Goal: Task Accomplishment & Management: Use online tool/utility

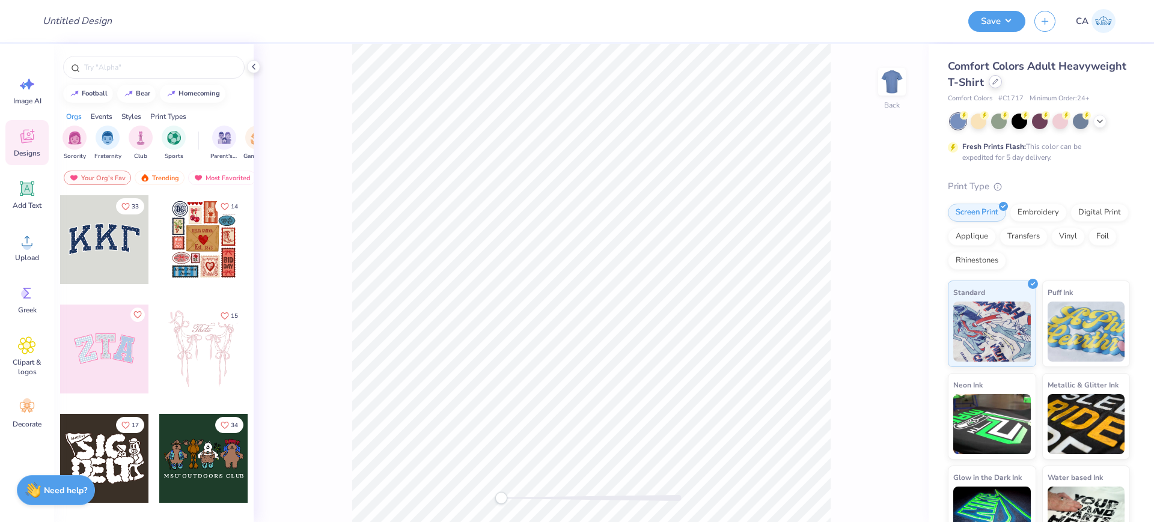
click at [1002, 85] on div at bounding box center [994, 81] width 13 height 13
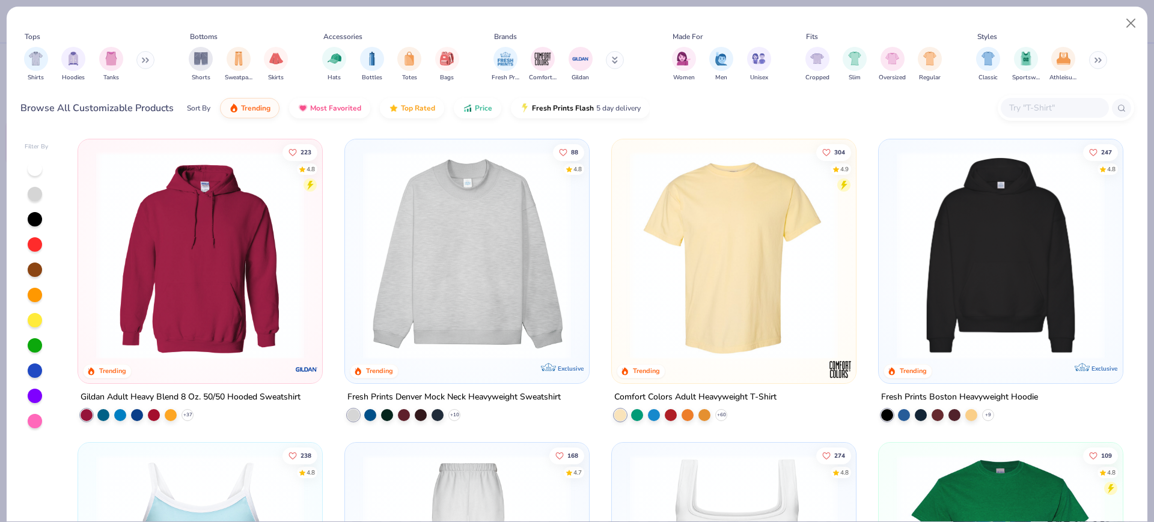
click at [944, 278] on img at bounding box center [1000, 255] width 220 height 208
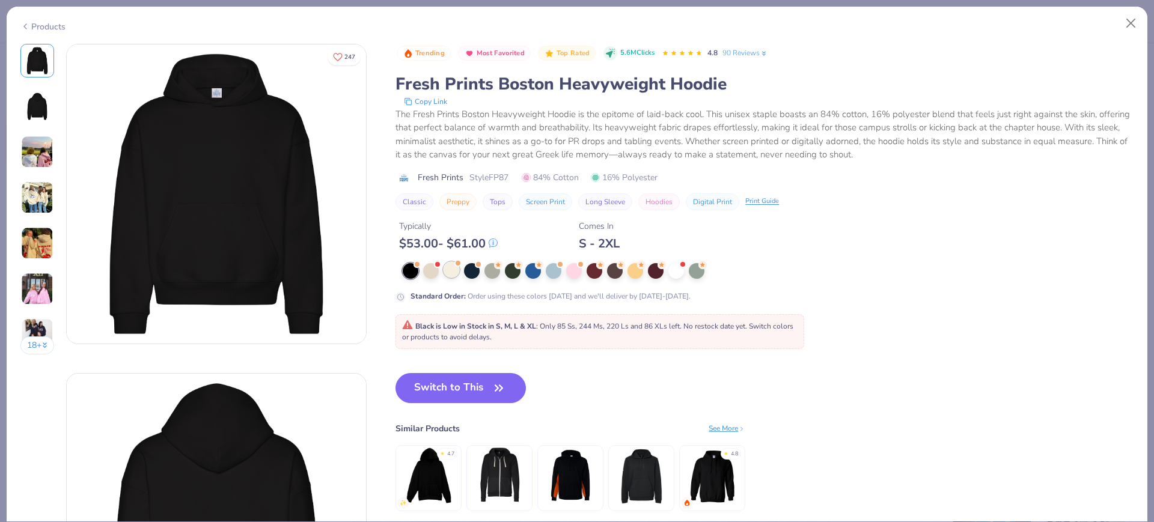
click at [454, 272] on div at bounding box center [451, 270] width 16 height 16
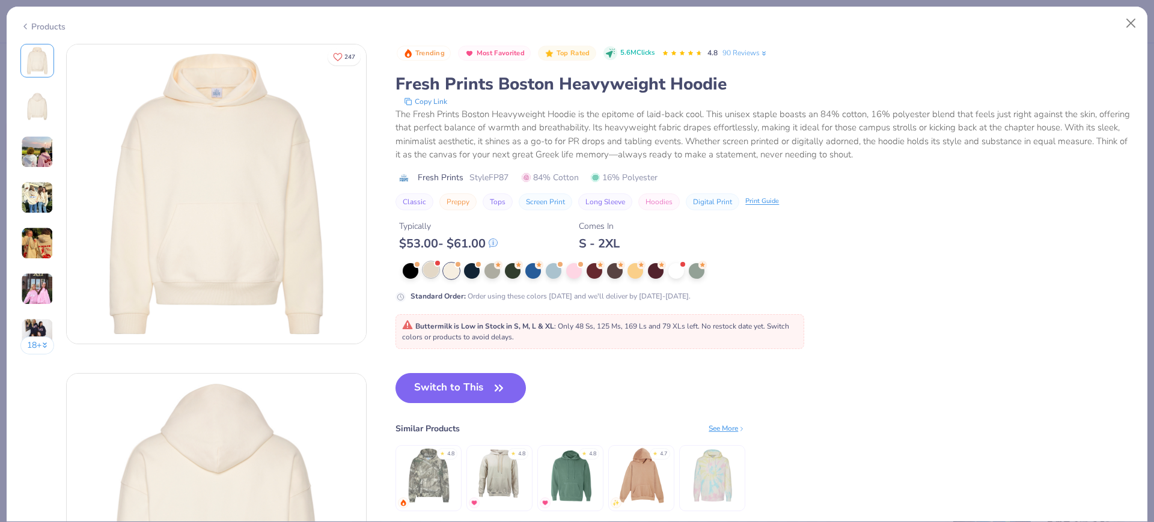
click at [428, 272] on div at bounding box center [431, 270] width 16 height 16
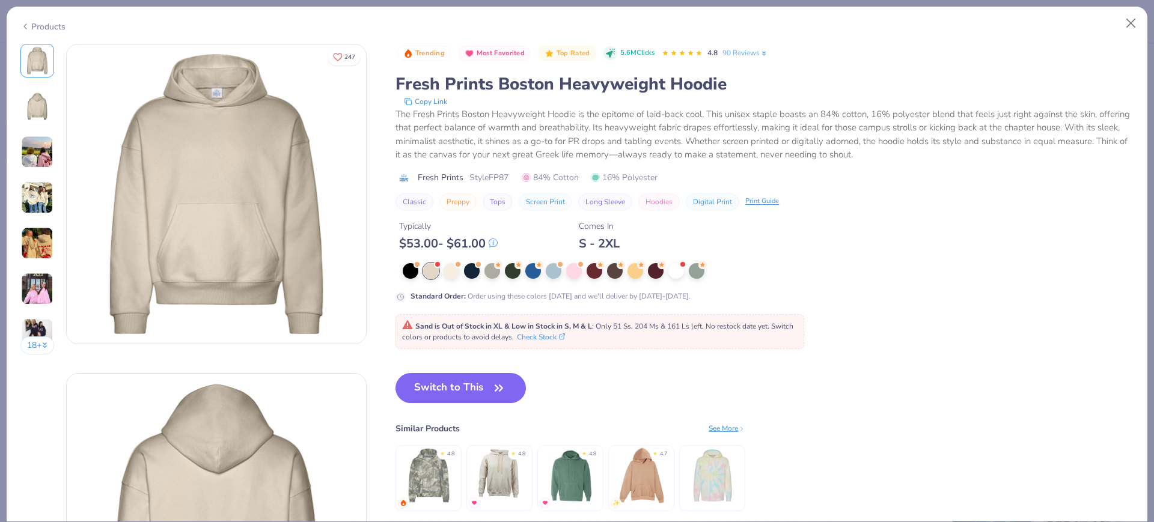
click at [497, 178] on span "Style FP87" at bounding box center [488, 177] width 39 height 13
copy span "FP87"
click at [428, 389] on button "Switch to This" at bounding box center [460, 388] width 130 height 30
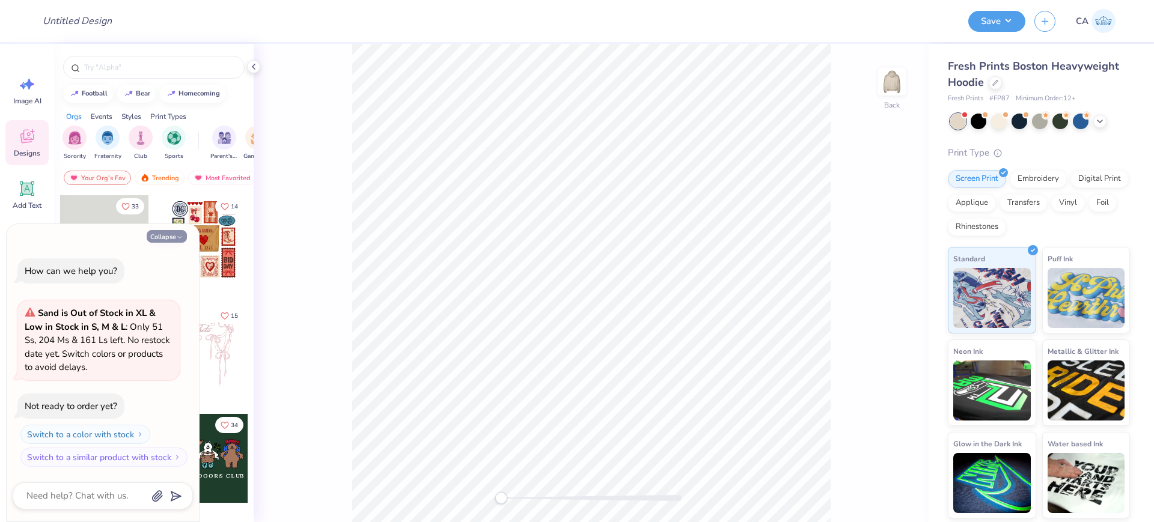
click at [154, 239] on button "Collapse" at bounding box center [167, 236] width 40 height 13
type textarea "x"
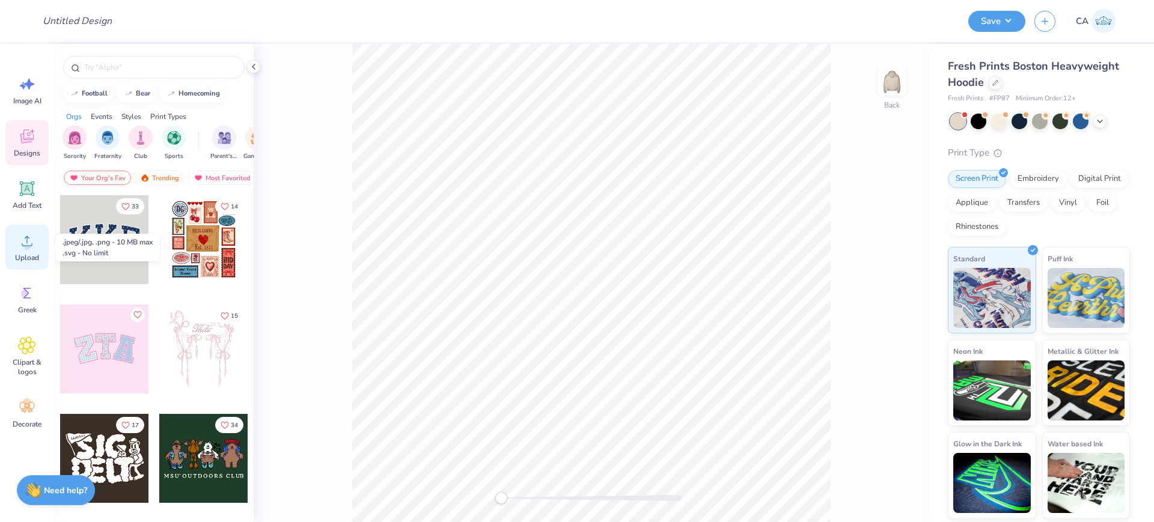
click at [32, 249] on icon at bounding box center [27, 241] width 18 height 18
click at [29, 246] on circle at bounding box center [27, 246] width 8 height 8
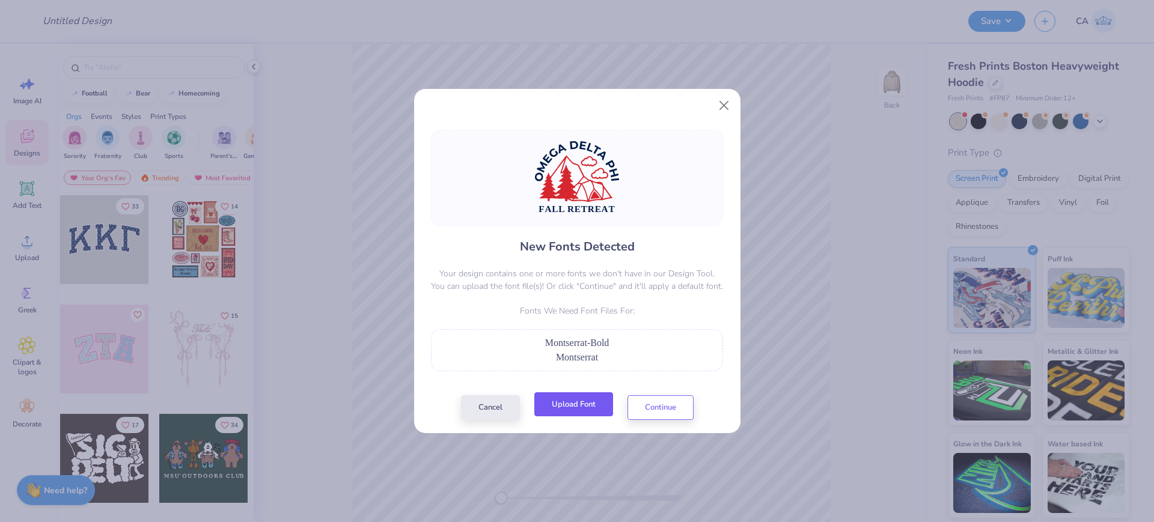
click at [583, 402] on button "Upload Font" at bounding box center [573, 404] width 79 height 25
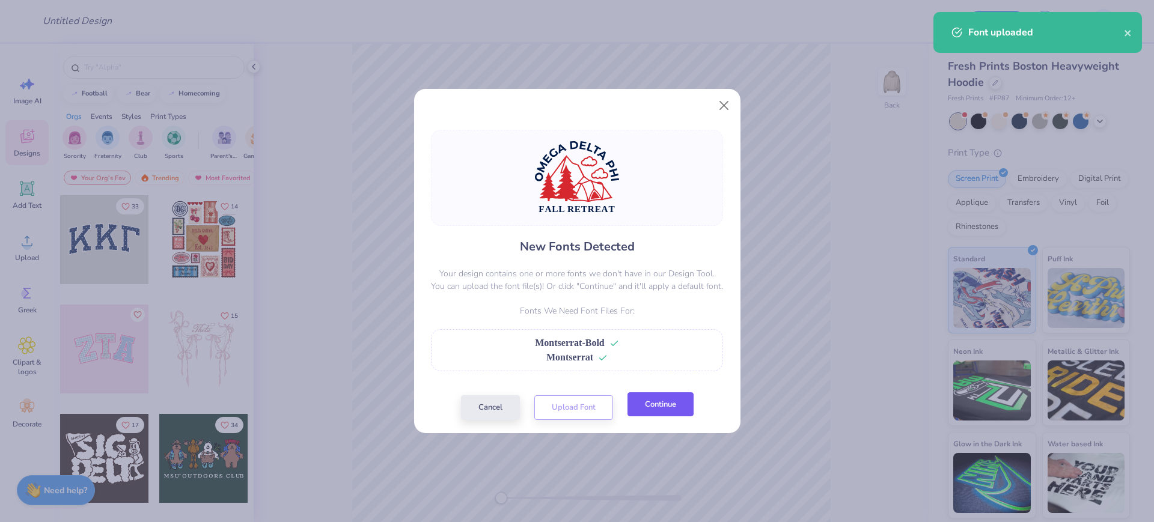
click at [659, 409] on button "Continue" at bounding box center [660, 404] width 66 height 25
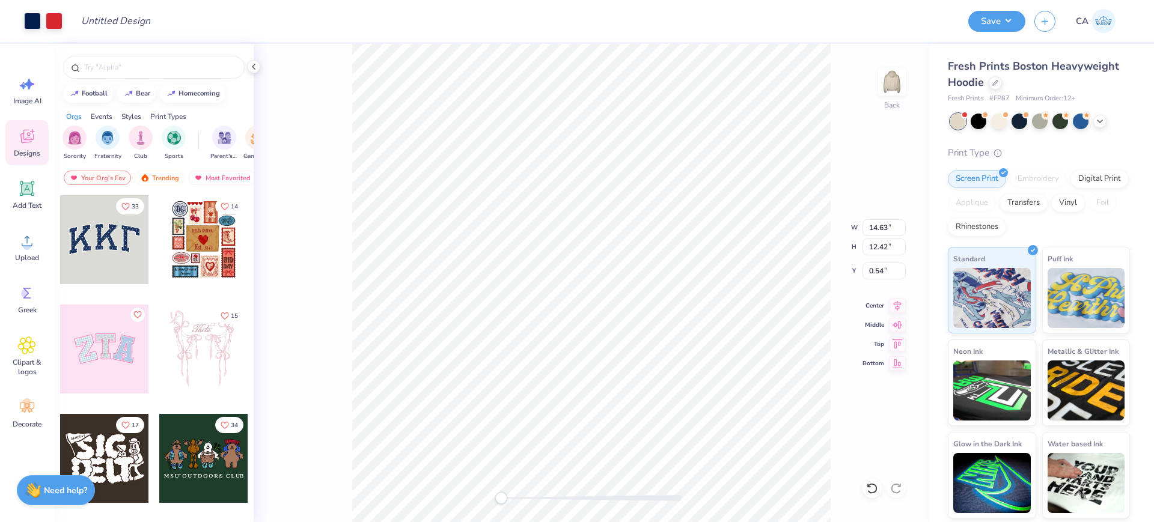
type input "4.38"
type input "5.69"
type input "1.41"
click at [869, 480] on div at bounding box center [871, 488] width 19 height 19
type input "14.63"
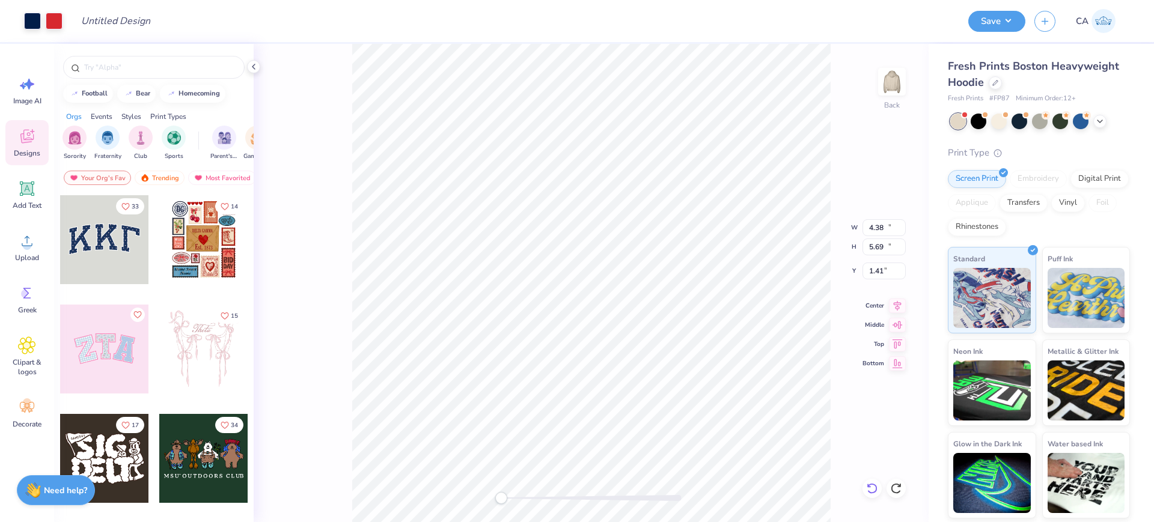
type input "12.42"
type input "0.54"
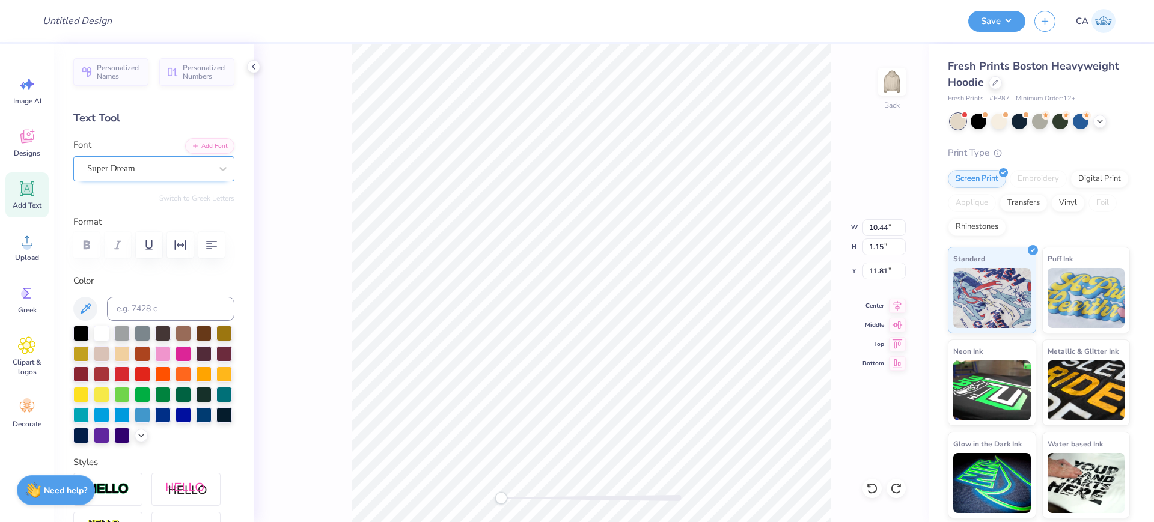
click at [172, 174] on div "Super Dream" at bounding box center [149, 168] width 126 height 19
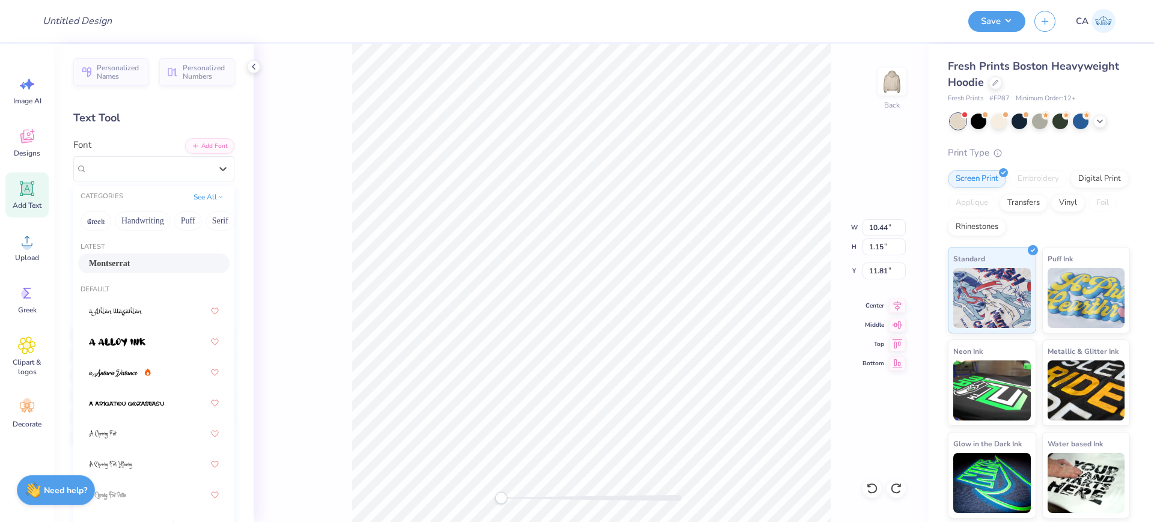
click at [129, 262] on span "Montserrat" at bounding box center [109, 263] width 41 height 13
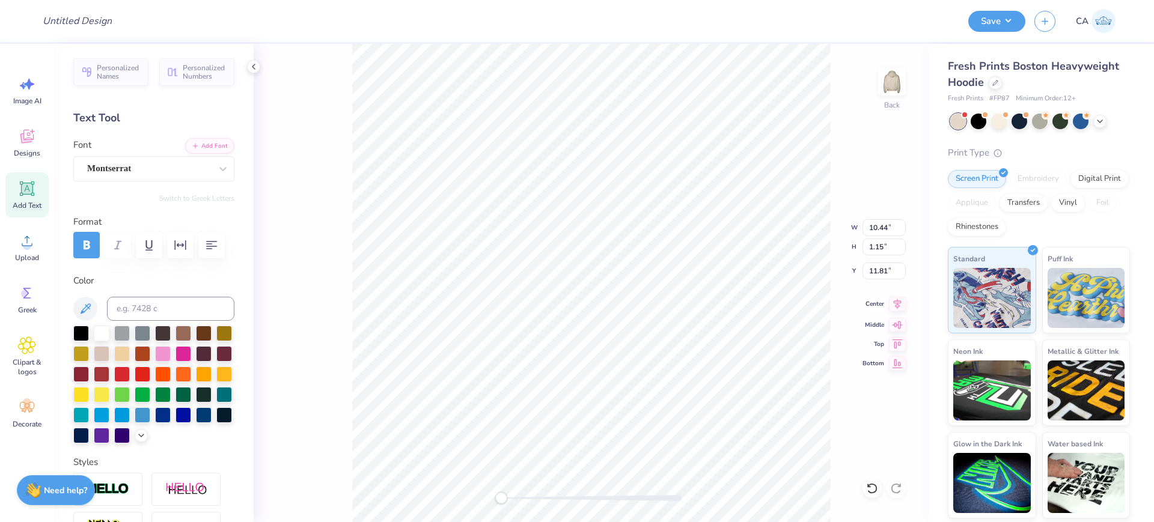
click at [894, 303] on icon at bounding box center [897, 304] width 17 height 14
type input "12.69"
type input "8.16"
type input "3.00"
click at [892, 308] on icon at bounding box center [897, 304] width 17 height 14
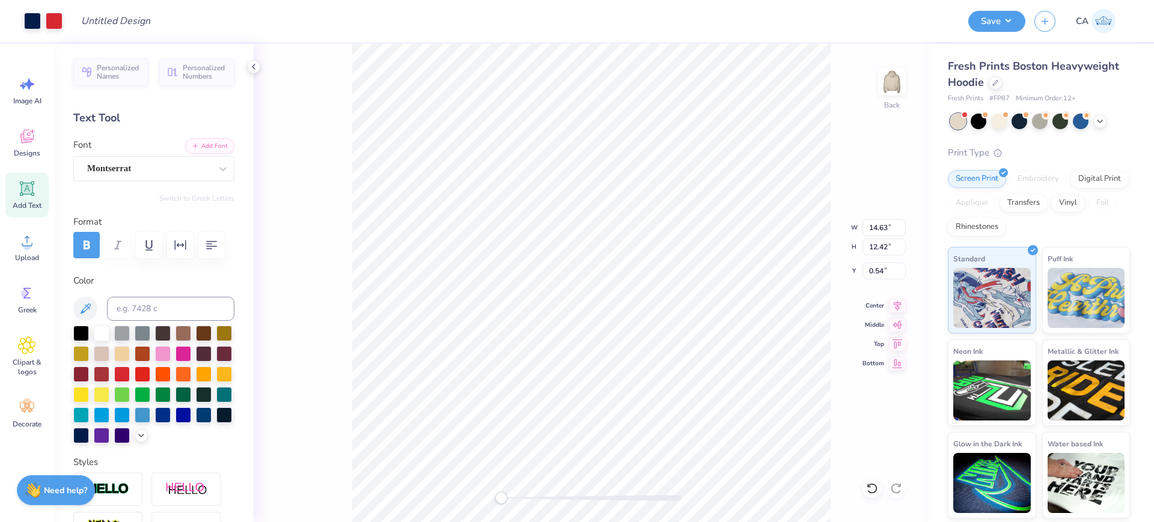
type input "5.93"
type input "6.97"
type input "3.52"
type input "2.70"
type input "4.34"
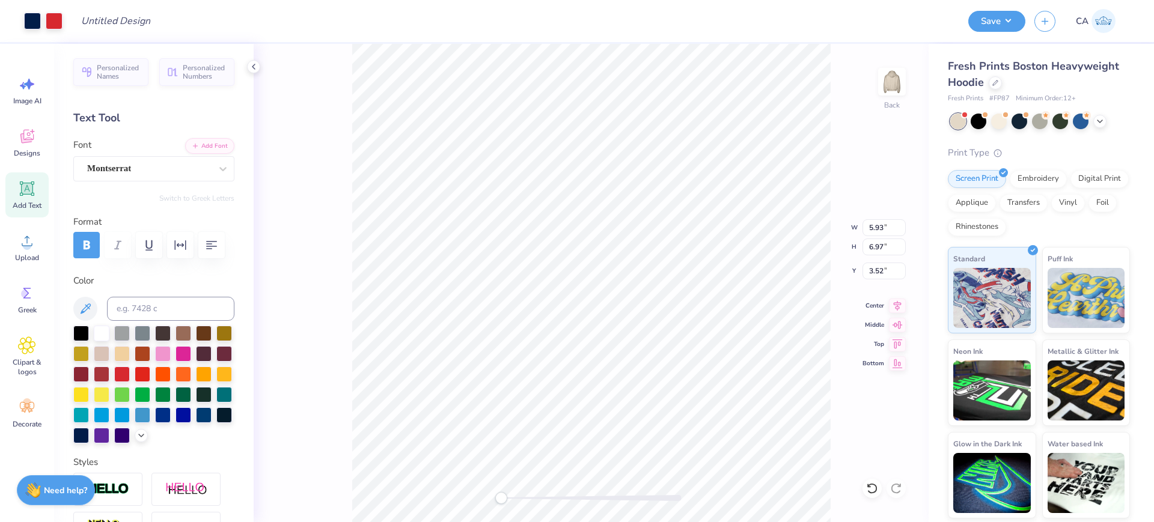
type input "3.83"
click at [534, 495] on div at bounding box center [591, 498] width 180 height 6
type input "5.29"
type input "6.50"
type input "3.47"
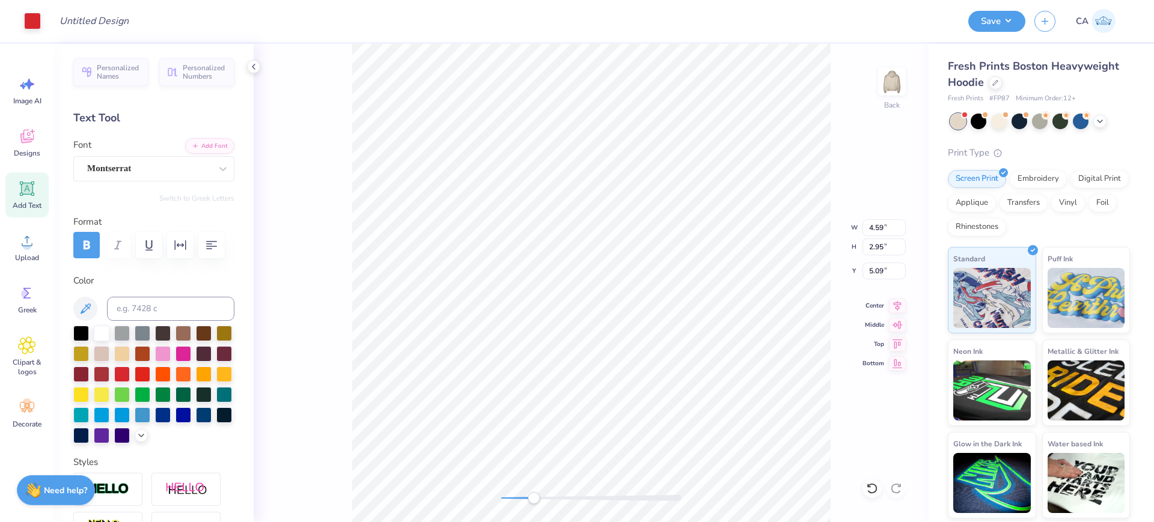
type input "4.42"
type input "0.41"
type input "9.56"
drag, startPoint x: 546, startPoint y: 499, endPoint x: 556, endPoint y: 499, distance: 10.8
click at [556, 499] on div at bounding box center [591, 498] width 180 height 6
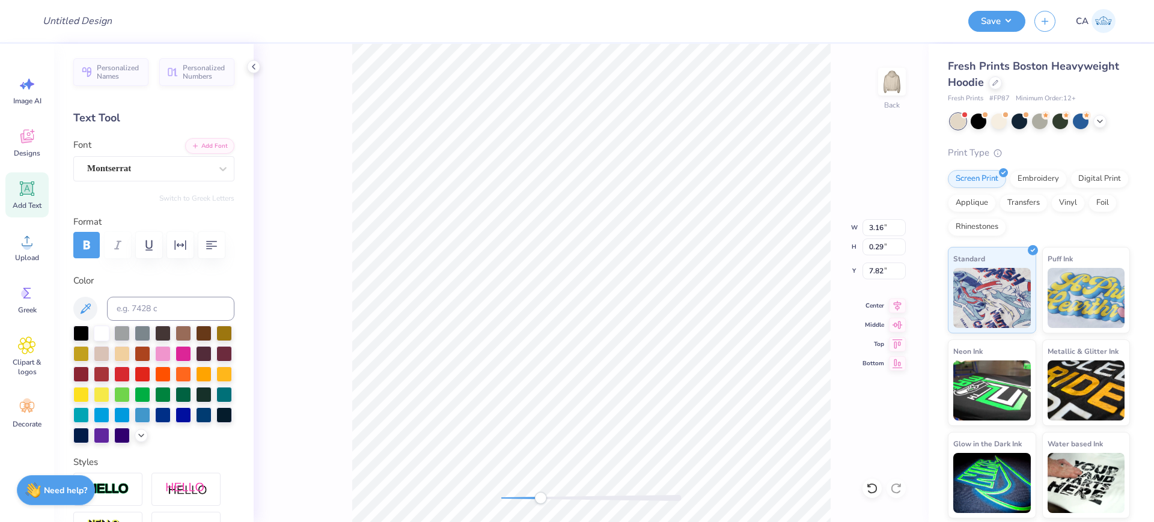
drag, startPoint x: 559, startPoint y: 499, endPoint x: 538, endPoint y: 495, distance: 20.7
click at [538, 495] on div "Accessibility label" at bounding box center [540, 498] width 12 height 12
type input "3.16"
type input "0.29"
type input "7.02"
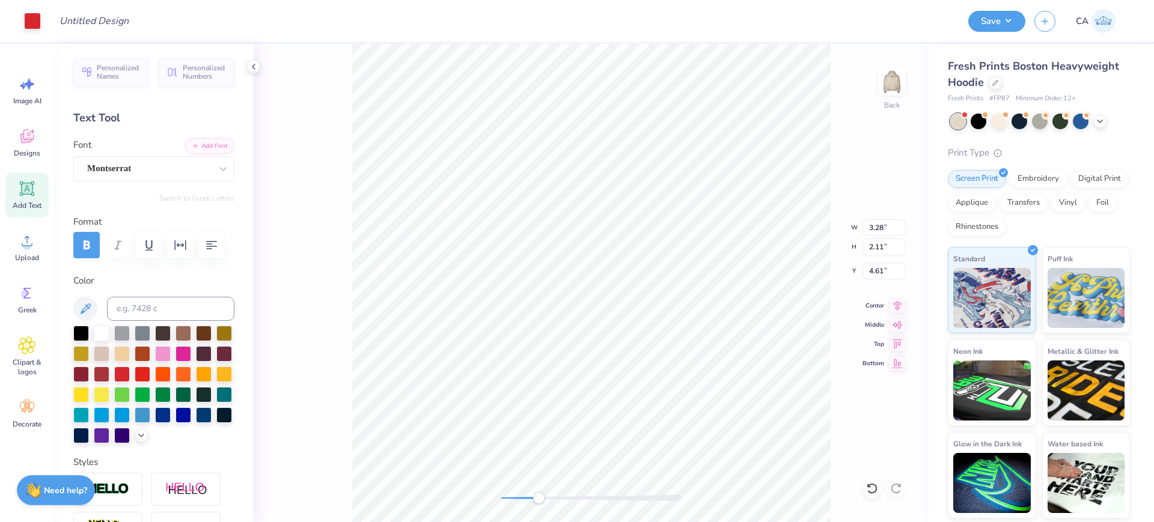
type input "3.78"
type input "1.81"
type input "3.83"
drag, startPoint x: 548, startPoint y: 495, endPoint x: 593, endPoint y: 492, distance: 45.2
click at [603, 501] on div at bounding box center [591, 498] width 180 height 6
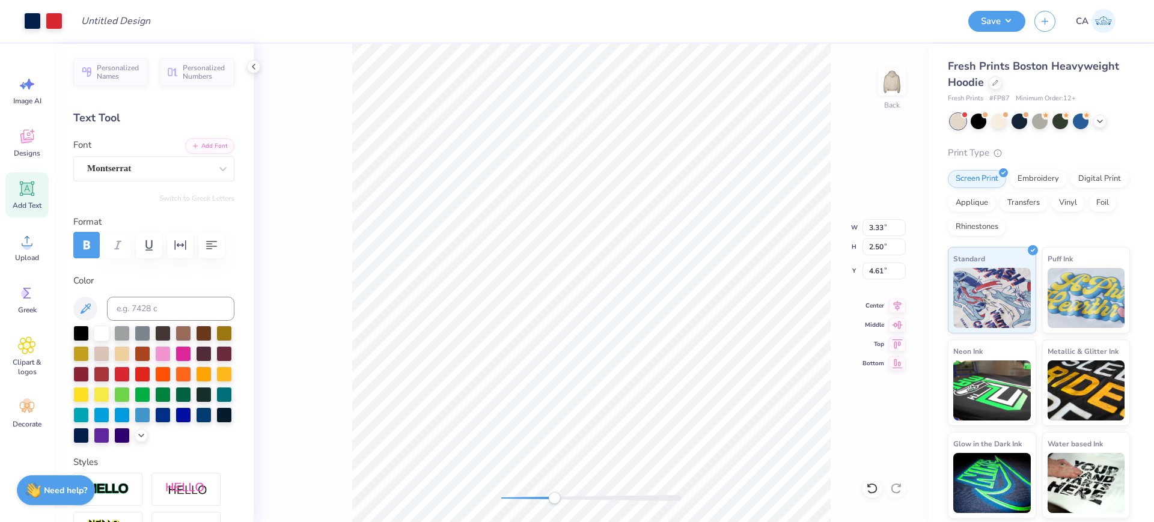
click at [554, 502] on div at bounding box center [591, 498] width 180 height 12
click at [546, 504] on div at bounding box center [591, 498] width 180 height 12
click at [177, 248] on icon "button" at bounding box center [180, 245] width 14 height 14
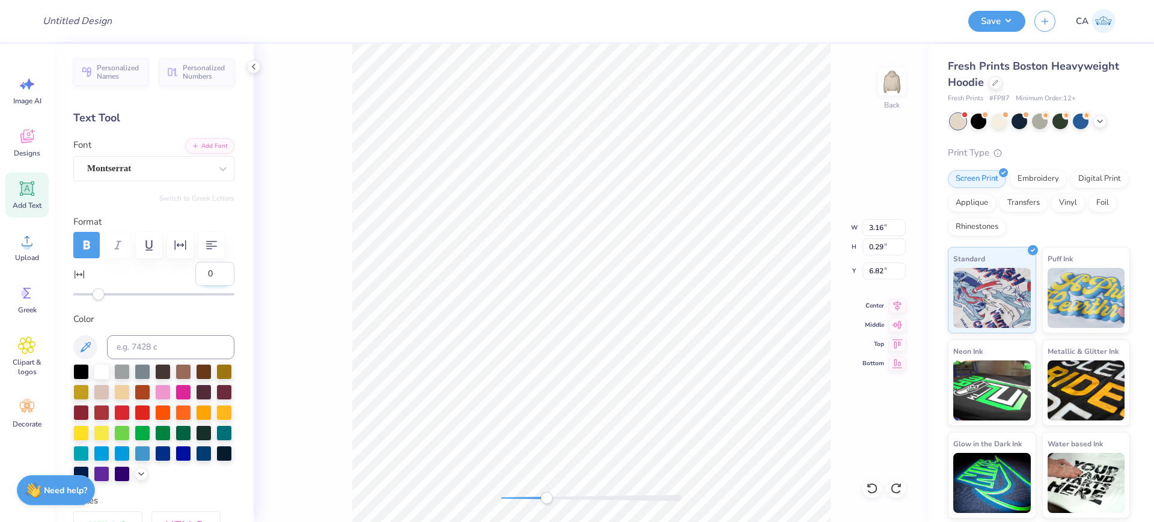
drag, startPoint x: 198, startPoint y: 308, endPoint x: 205, endPoint y: 306, distance: 7.4
click at [205, 286] on input "0" at bounding box center [214, 274] width 39 height 24
type input "5"
drag, startPoint x: 562, startPoint y: 502, endPoint x: 571, endPoint y: 498, distance: 9.7
click at [571, 498] on div at bounding box center [591, 498] width 180 height 12
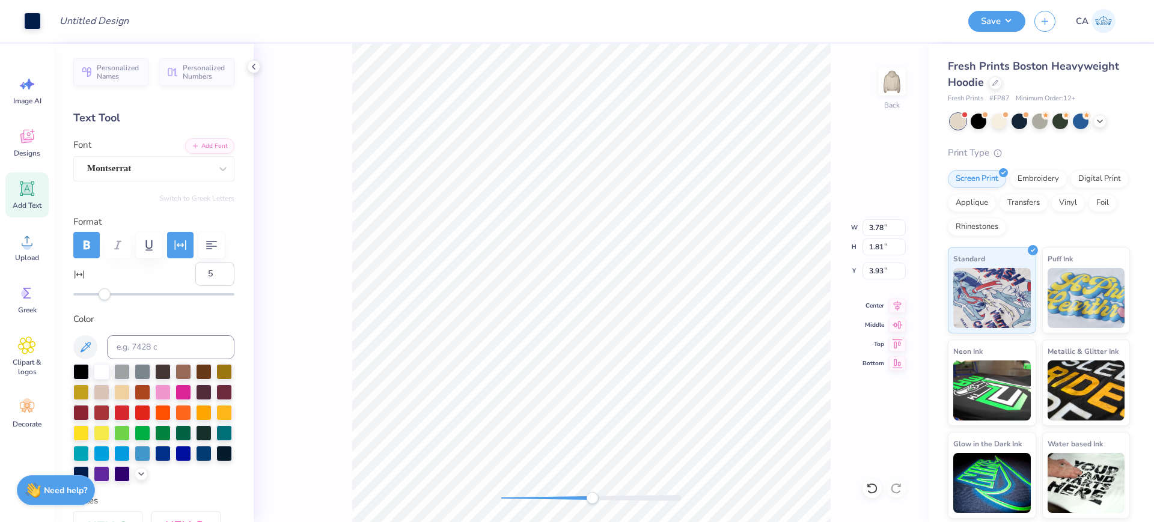
drag, startPoint x: 571, startPoint y: 498, endPoint x: 619, endPoint y: 499, distance: 48.1
click at [598, 499] on div "Accessibility label" at bounding box center [592, 498] width 12 height 12
drag, startPoint x: 573, startPoint y: 501, endPoint x: 552, endPoint y: 492, distance: 22.9
click at [552, 495] on div at bounding box center [591, 498] width 180 height 6
drag, startPoint x: 564, startPoint y: 493, endPoint x: 621, endPoint y: 502, distance: 57.8
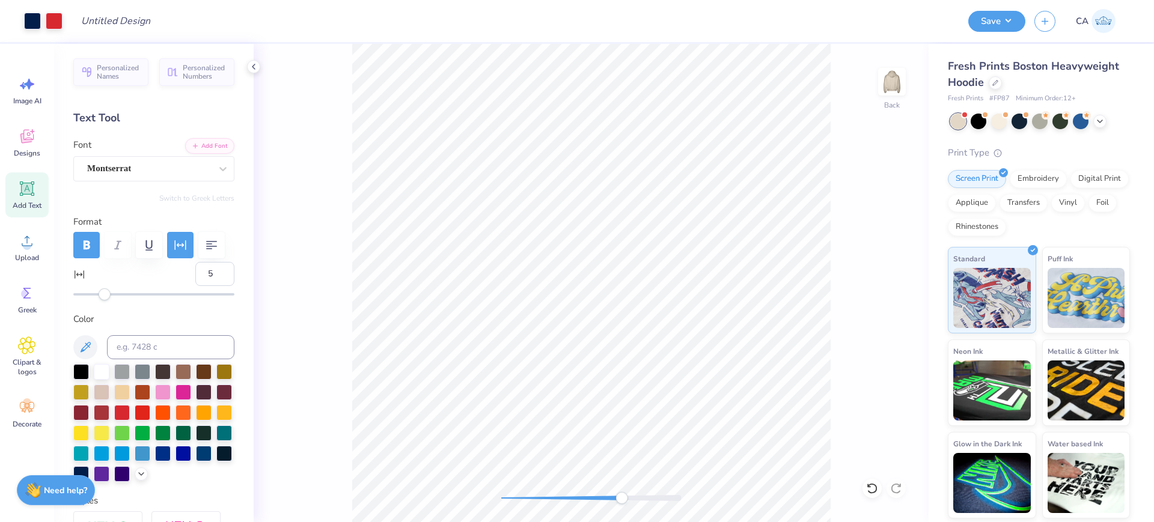
click at [621, 502] on div at bounding box center [591, 498] width 180 height 12
click at [532, 491] on div "Back W 3.78 3.78 " H 1.81 1.81 " Y 3.98 3.98 " Center Middle Top Bottom" at bounding box center [591, 283] width 675 height 478
type input "3.20"
type input "2.87"
type input "4.05"
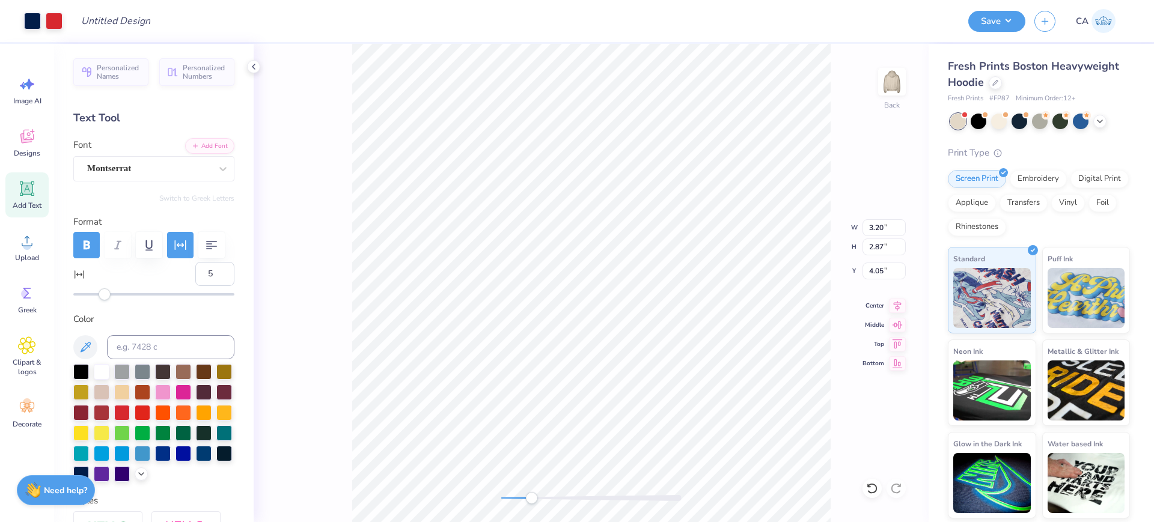
type input "3.83"
type input "3.23"
type input "3.97"
click at [878, 269] on input "3.97" at bounding box center [883, 271] width 43 height 17
type input "3.00"
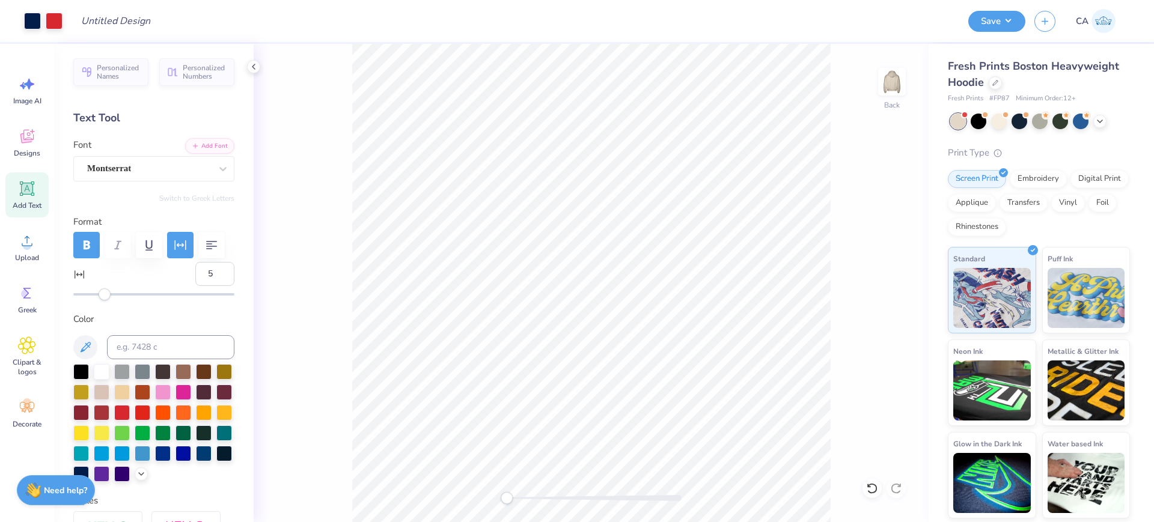
click at [507, 487] on div "Back" at bounding box center [591, 283] width 675 height 478
click at [904, 224] on input "3.84" at bounding box center [883, 227] width 43 height 17
click at [904, 224] on input "3.85" at bounding box center [883, 227] width 43 height 17
click at [904, 224] on input "3.86" at bounding box center [883, 227] width 43 height 17
click at [904, 224] on input "3.87" at bounding box center [883, 227] width 43 height 17
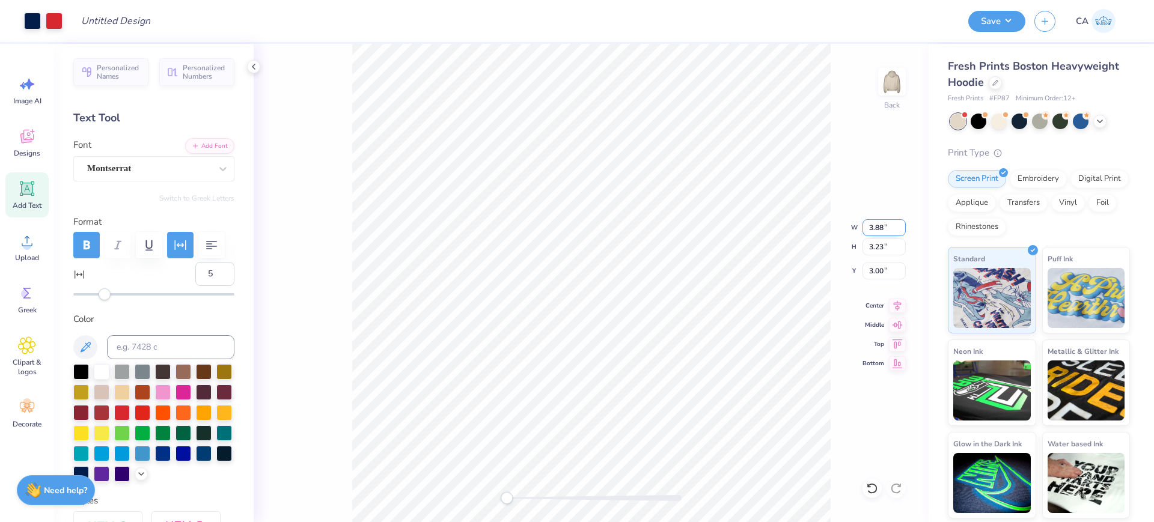
click at [904, 224] on input "3.88" at bounding box center [883, 227] width 43 height 17
click at [904, 224] on input "3.89" at bounding box center [883, 227] width 43 height 17
click at [904, 224] on input "3.9" at bounding box center [883, 227] width 43 height 17
click at [904, 224] on input "3.91" at bounding box center [883, 227] width 43 height 17
click at [904, 224] on input "3.92" at bounding box center [883, 227] width 43 height 17
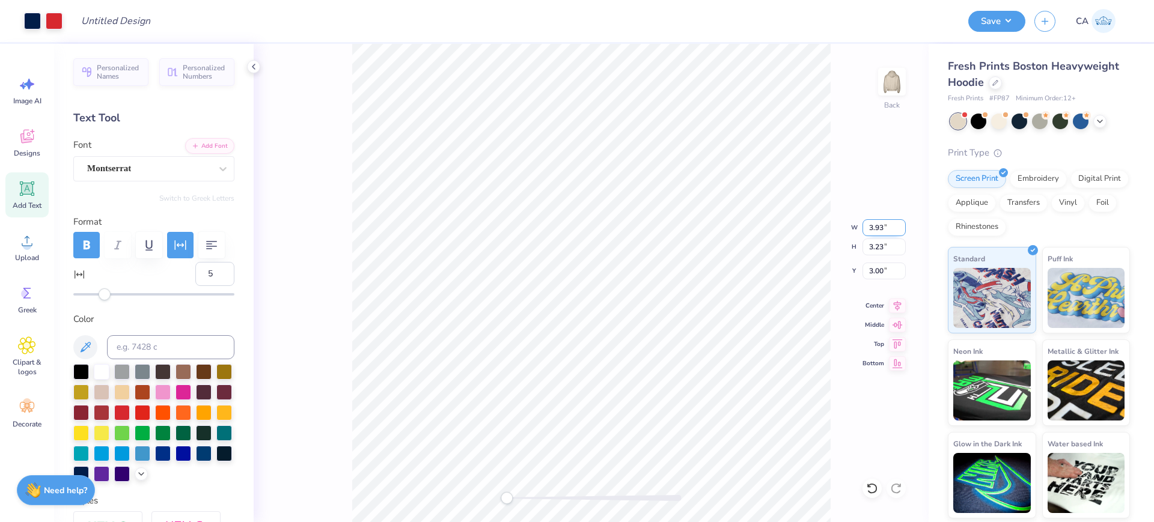
click at [904, 224] on input "3.93" at bounding box center [883, 227] width 43 height 17
click at [904, 224] on input "3.94" at bounding box center [883, 227] width 43 height 17
click at [904, 224] on input "3.95" at bounding box center [883, 227] width 43 height 17
click at [904, 224] on input "3.96" at bounding box center [883, 227] width 43 height 17
click at [904, 224] on input "3.97" at bounding box center [883, 227] width 43 height 17
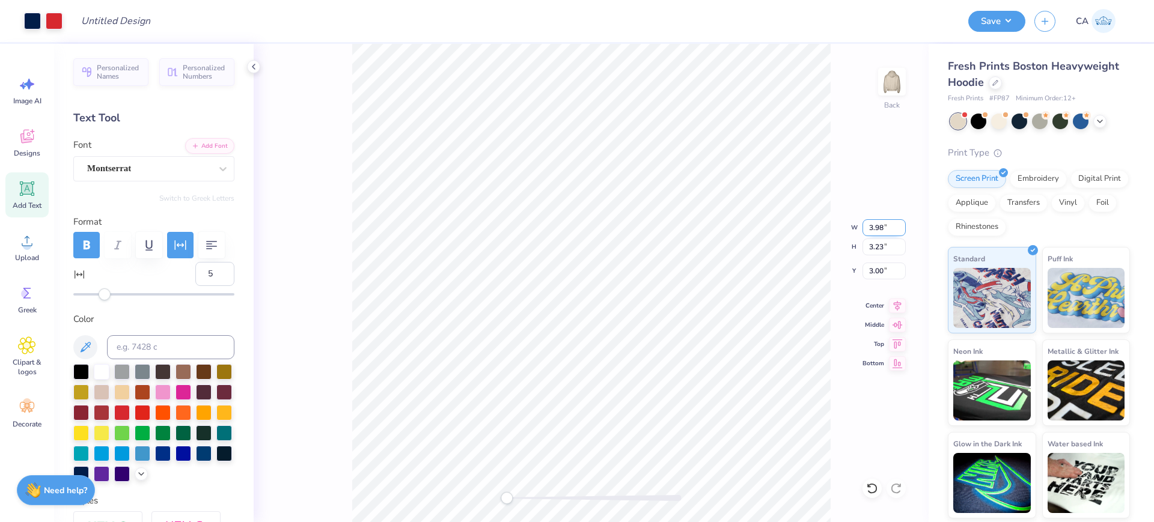
click at [904, 224] on input "3.98" at bounding box center [883, 227] width 43 height 17
click at [904, 224] on input "3.99" at bounding box center [883, 227] width 43 height 17
click at [904, 224] on input "4" at bounding box center [883, 227] width 43 height 17
click at [884, 269] on input "3.00" at bounding box center [883, 271] width 43 height 17
type input "4.18"
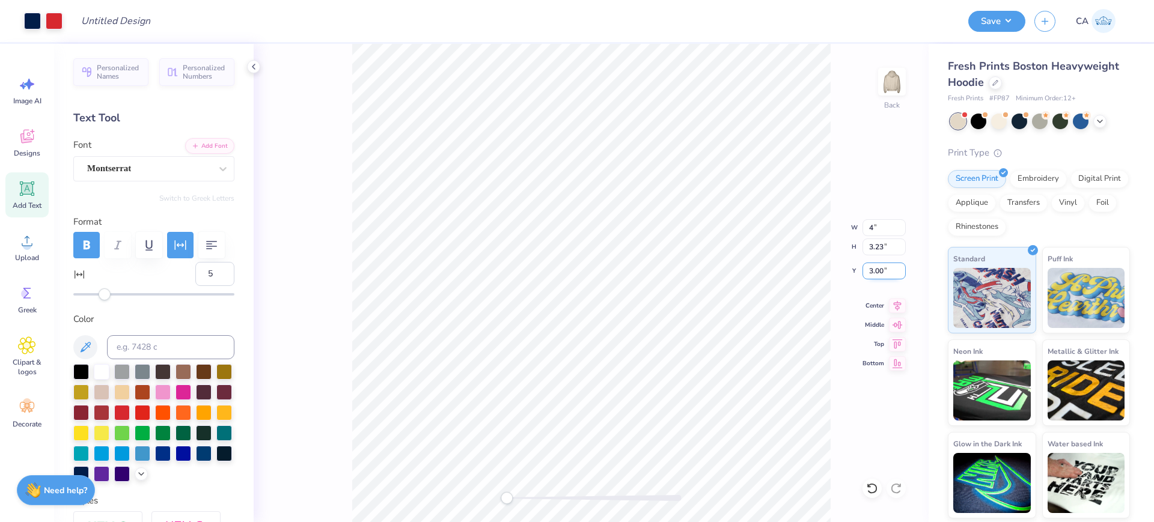
type input "3.43"
type input "2.88"
click at [904, 228] on input "4.17" at bounding box center [883, 227] width 43 height 17
click at [904, 228] on input "4.16" at bounding box center [883, 227] width 43 height 17
click at [904, 228] on input "4.15" at bounding box center [883, 227] width 43 height 17
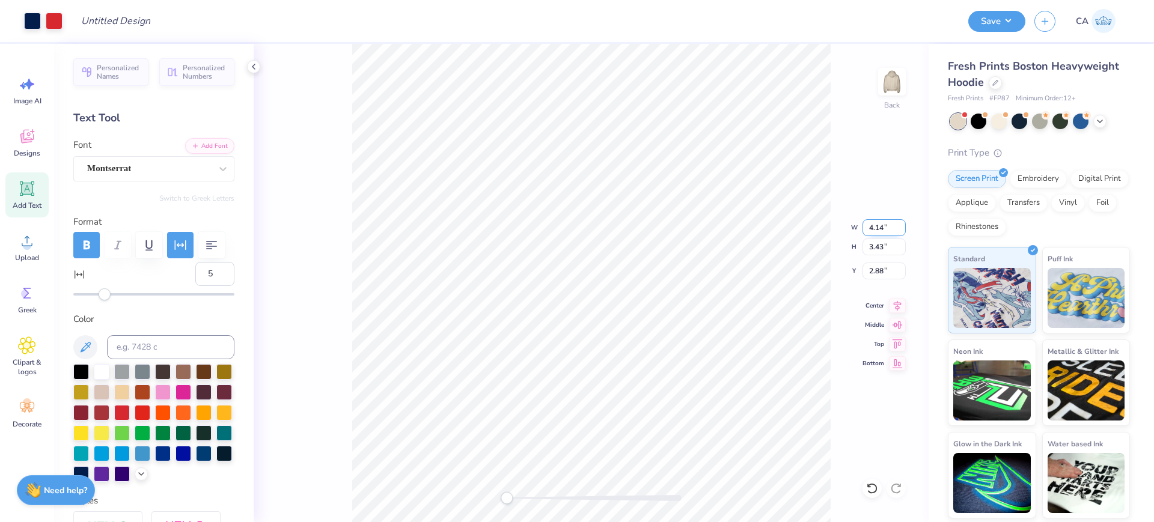
click at [904, 228] on input "4.14" at bounding box center [883, 227] width 43 height 17
click at [904, 228] on input "4.13" at bounding box center [883, 227] width 43 height 17
click at [904, 228] on input "4.12" at bounding box center [883, 227] width 43 height 17
click at [904, 228] on input "4.11" at bounding box center [883, 227] width 43 height 17
click at [904, 228] on input "4.1" at bounding box center [883, 227] width 43 height 17
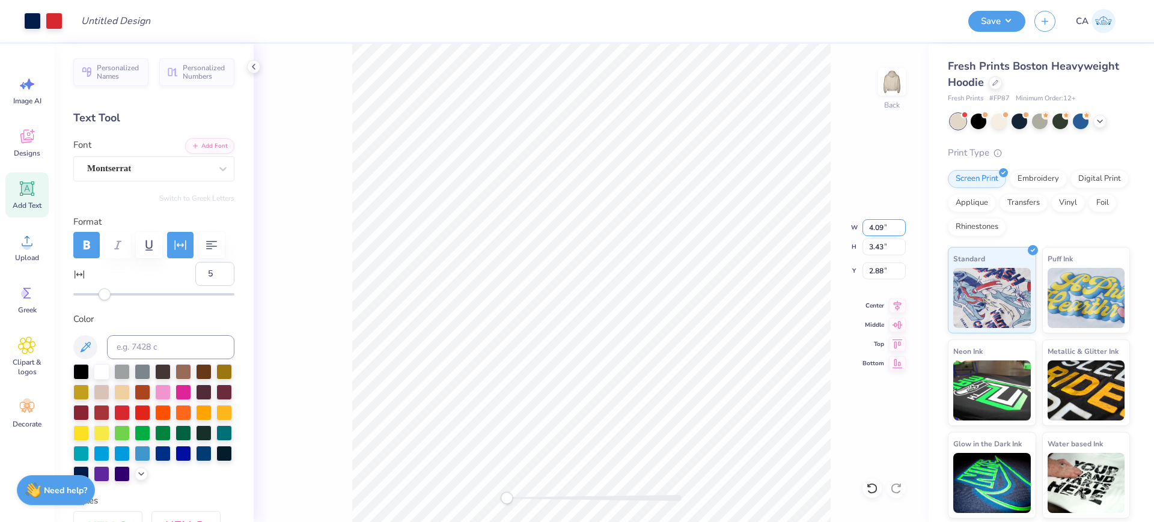
click at [904, 228] on input "4.09" at bounding box center [883, 227] width 43 height 17
click at [904, 228] on input "4.08" at bounding box center [883, 227] width 43 height 17
click at [904, 228] on input "4.07" at bounding box center [883, 227] width 43 height 17
click at [904, 228] on input "4.06" at bounding box center [883, 227] width 43 height 17
click at [904, 228] on input "4.05" at bounding box center [883, 227] width 43 height 17
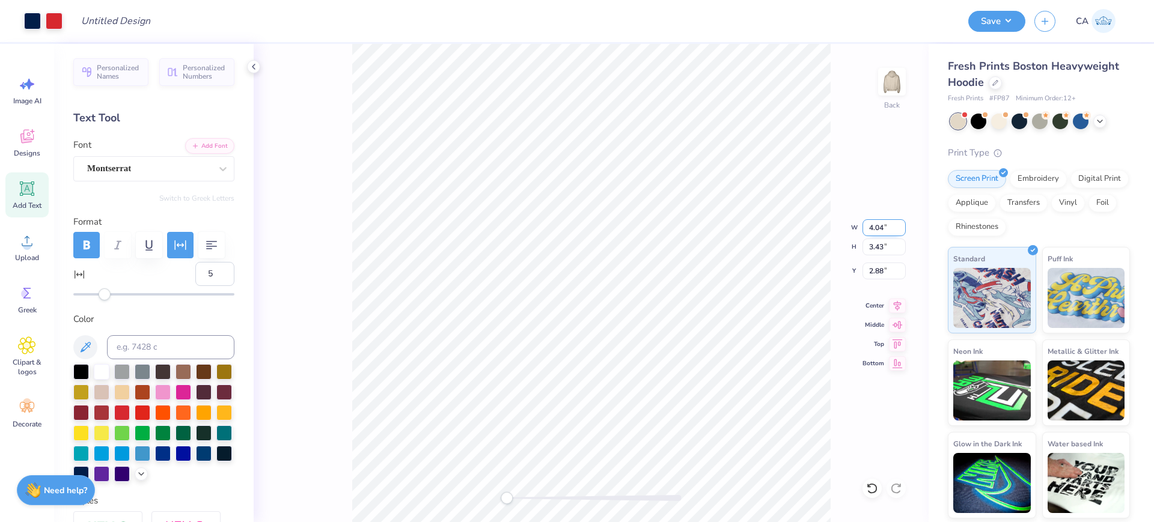
click at [904, 228] on input "4.04" at bounding box center [883, 227] width 43 height 17
click at [904, 228] on input "4.03" at bounding box center [883, 227] width 43 height 17
click at [904, 228] on input "4.02" at bounding box center [883, 227] width 43 height 17
click at [904, 228] on input "4.01" at bounding box center [883, 227] width 43 height 17
click at [904, 228] on input "4" at bounding box center [883, 227] width 43 height 17
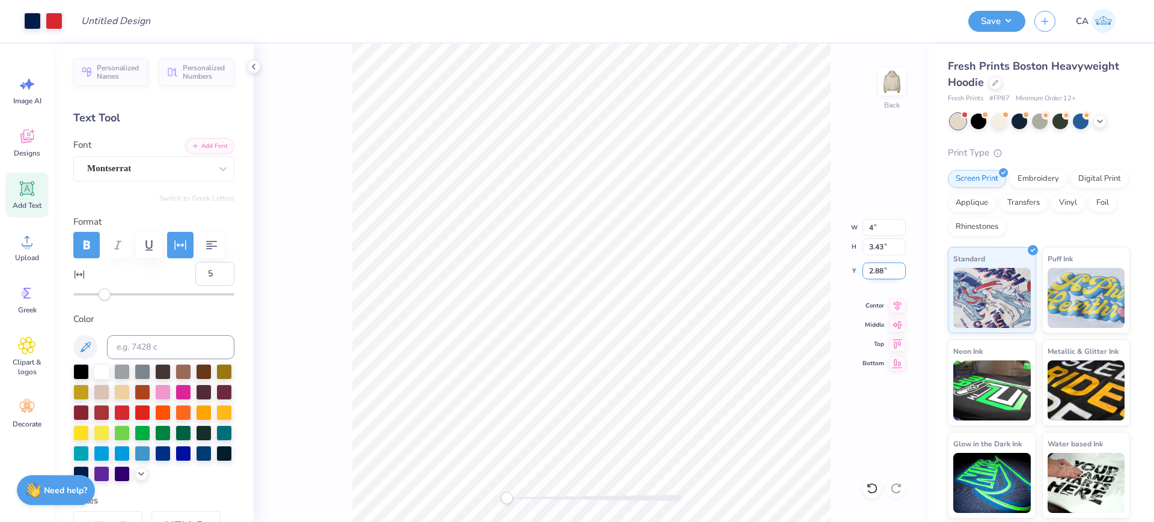
click at [885, 277] on input "2.88" at bounding box center [883, 271] width 43 height 17
type input "3.83"
type input "3.23"
type input "3.00"
click at [501, 468] on div "Back W 3.83 3.83 " H 3.23 3.23 " Y 3.00 3.00 " Center Middle Top Bottom" at bounding box center [591, 283] width 675 height 478
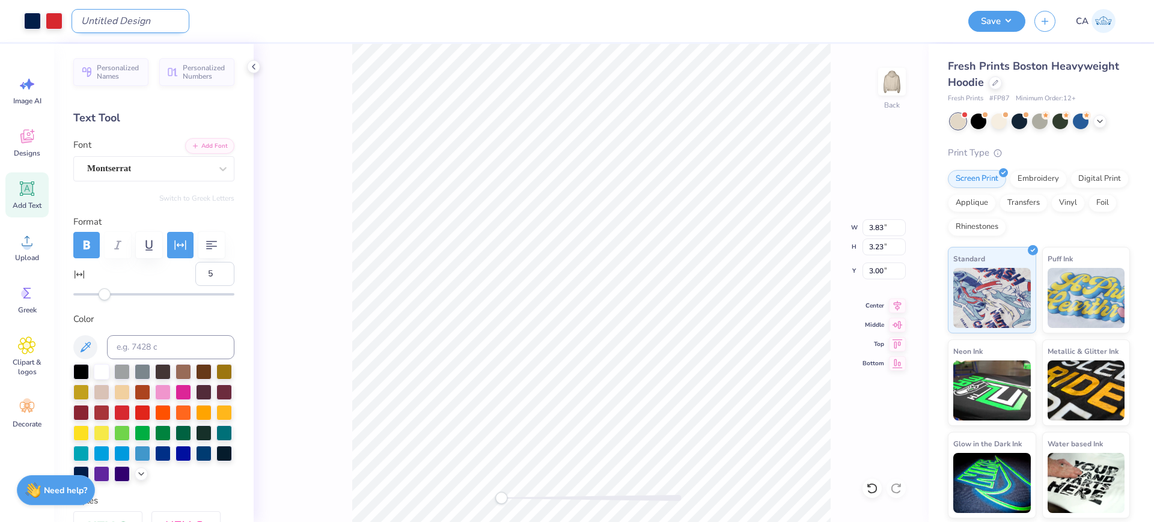
click at [139, 25] on input "Design Title" at bounding box center [131, 21] width 118 height 24
paste input "FPS240145"
type input "FPS240145"
click at [990, 20] on button "Save" at bounding box center [996, 19] width 57 height 21
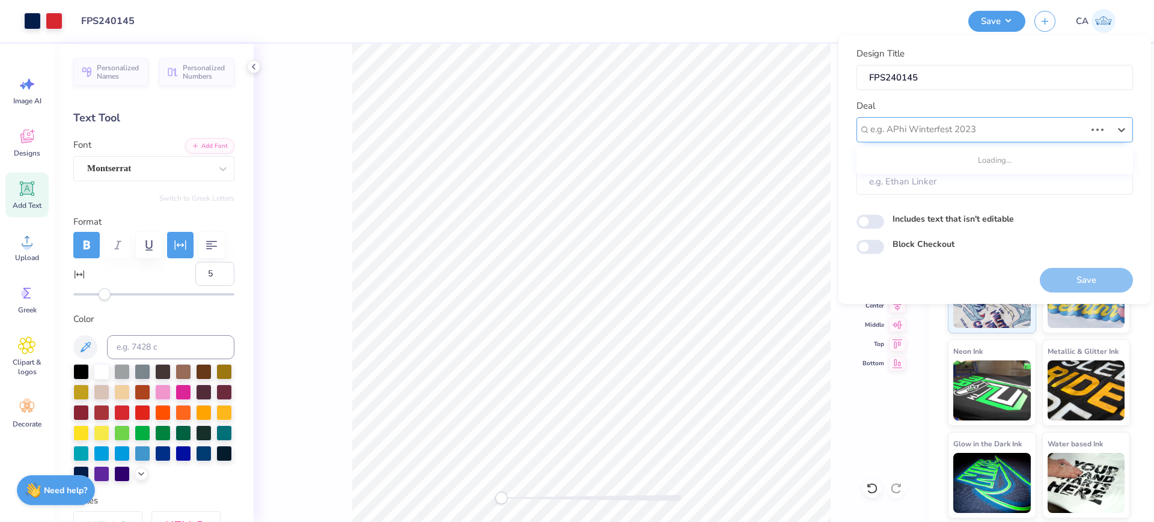
click at [978, 133] on div at bounding box center [977, 129] width 215 height 16
click at [958, 159] on div "Design Tool Gallery" at bounding box center [994, 162] width 267 height 20
type input "design tool gallery"
type input "Design Tool Gallery User"
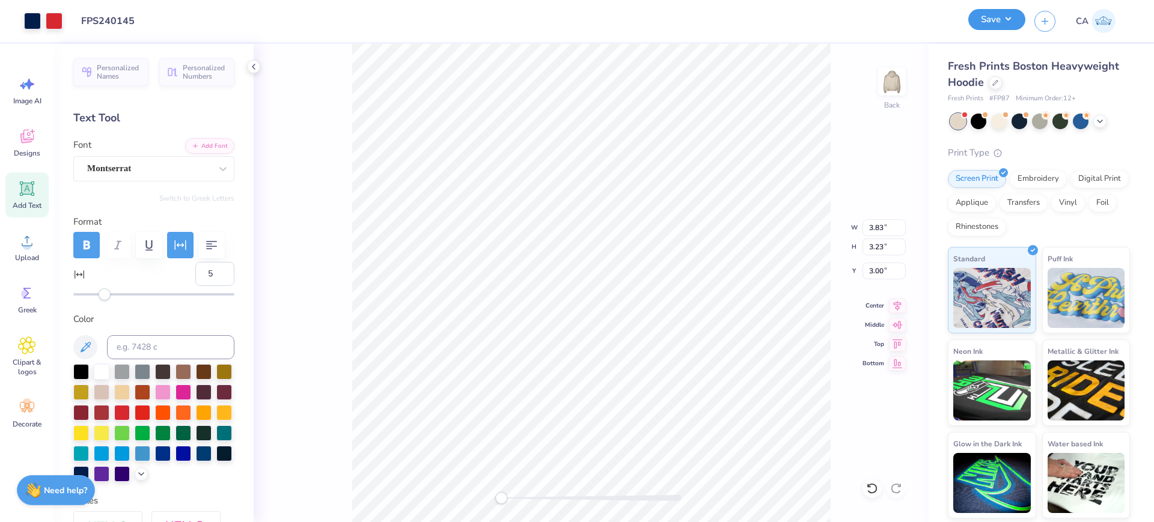
click at [975, 24] on button "Save" at bounding box center [996, 19] width 57 height 21
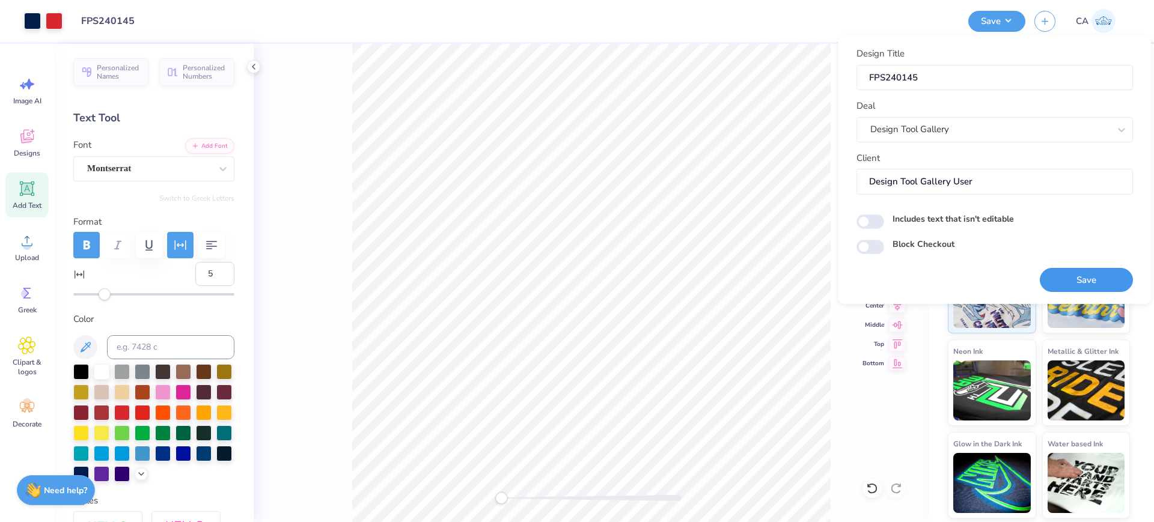
click at [1071, 279] on button "Save" at bounding box center [1086, 280] width 93 height 25
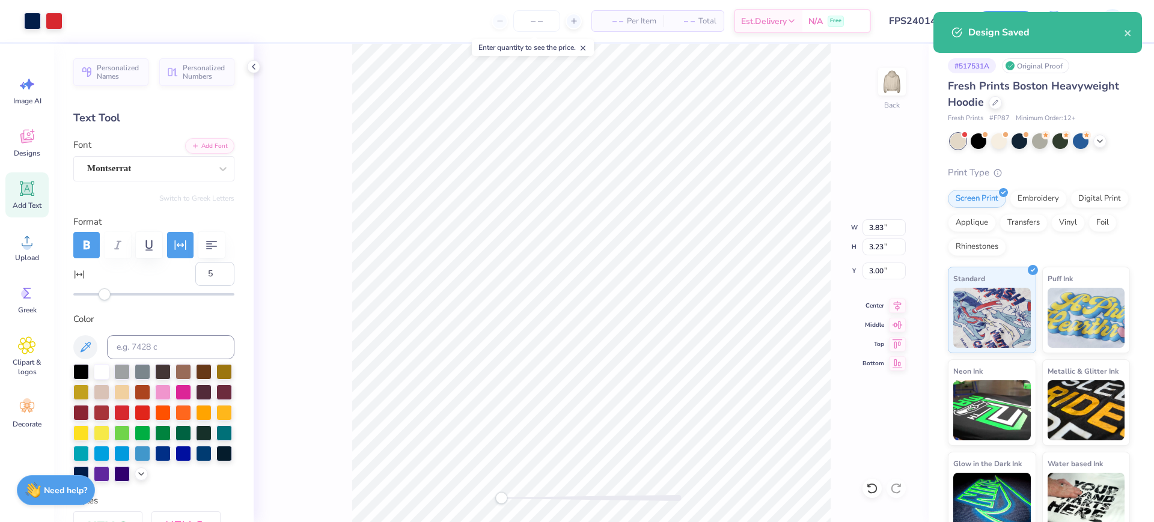
click at [1134, 34] on div "Design Saved" at bounding box center [1037, 32] width 209 height 41
click at [1130, 34] on icon "close" at bounding box center [1128, 33] width 8 height 10
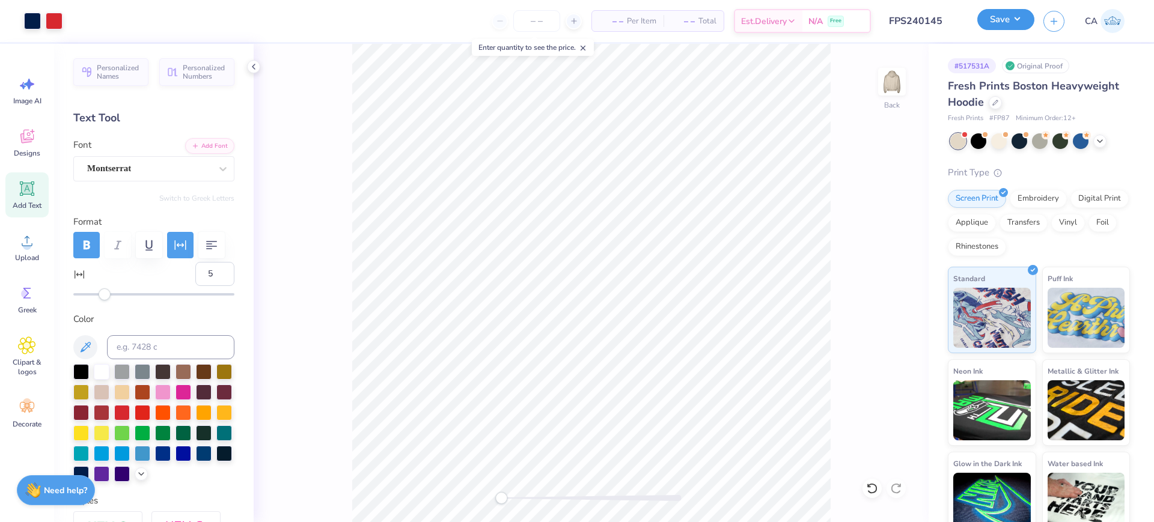
click at [990, 26] on button "Save" at bounding box center [1005, 19] width 57 height 21
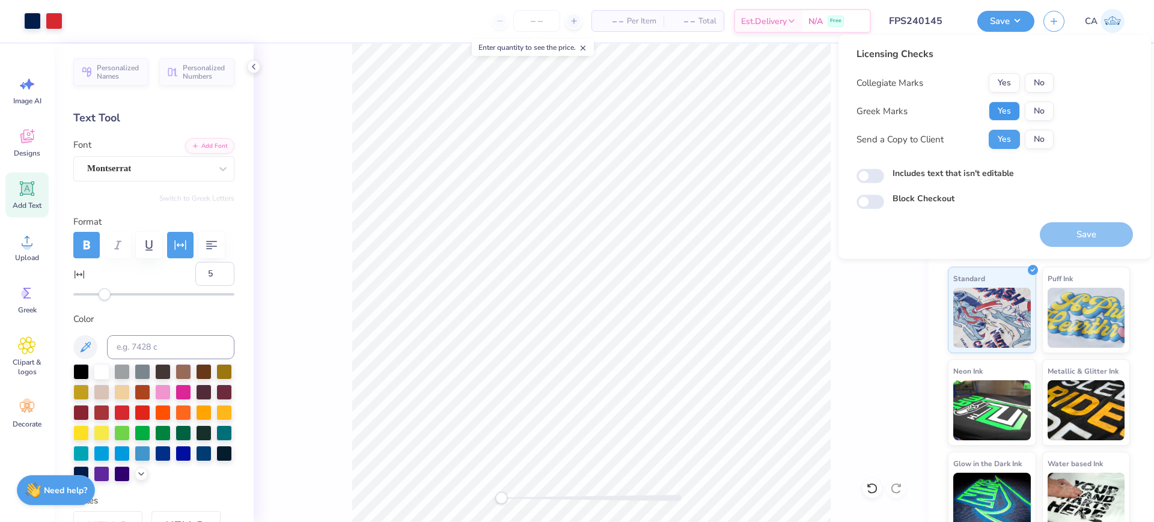
click at [992, 110] on button "Yes" at bounding box center [1003, 111] width 31 height 19
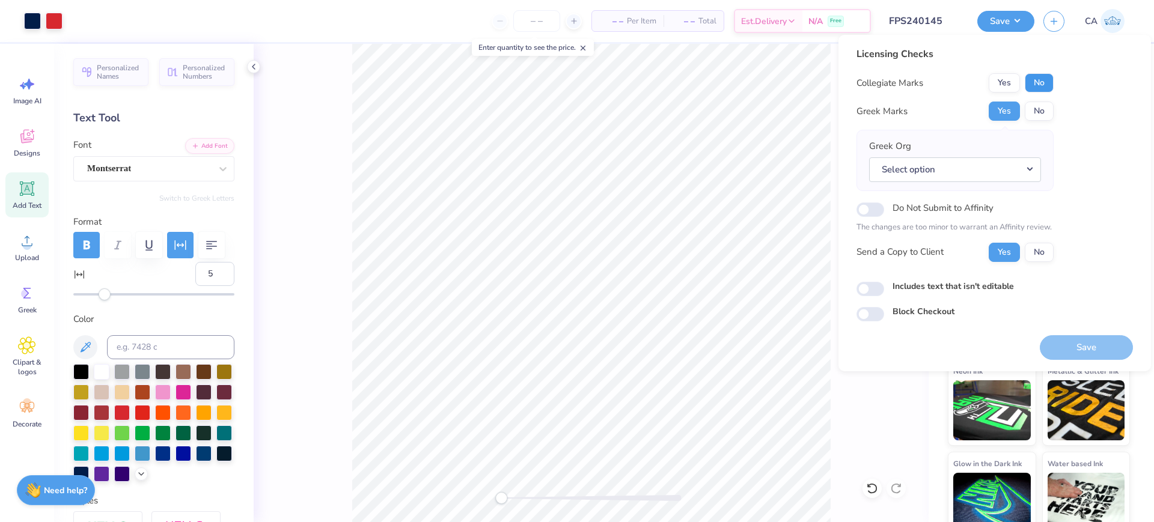
click at [1033, 85] on button "No" at bounding box center [1038, 82] width 29 height 19
click at [1009, 172] on button "Select option" at bounding box center [955, 169] width 172 height 25
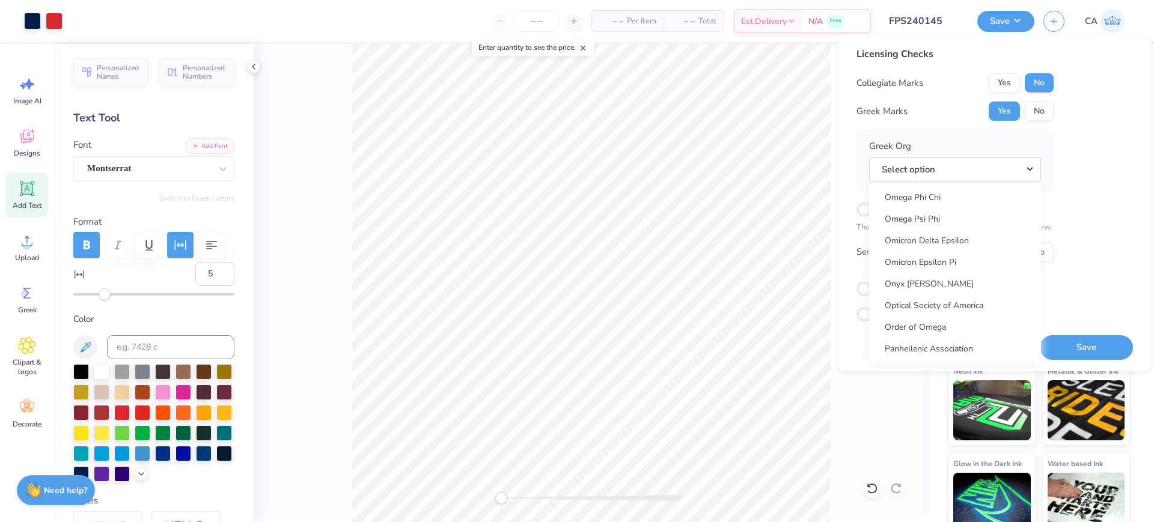
scroll to position [5852, 0]
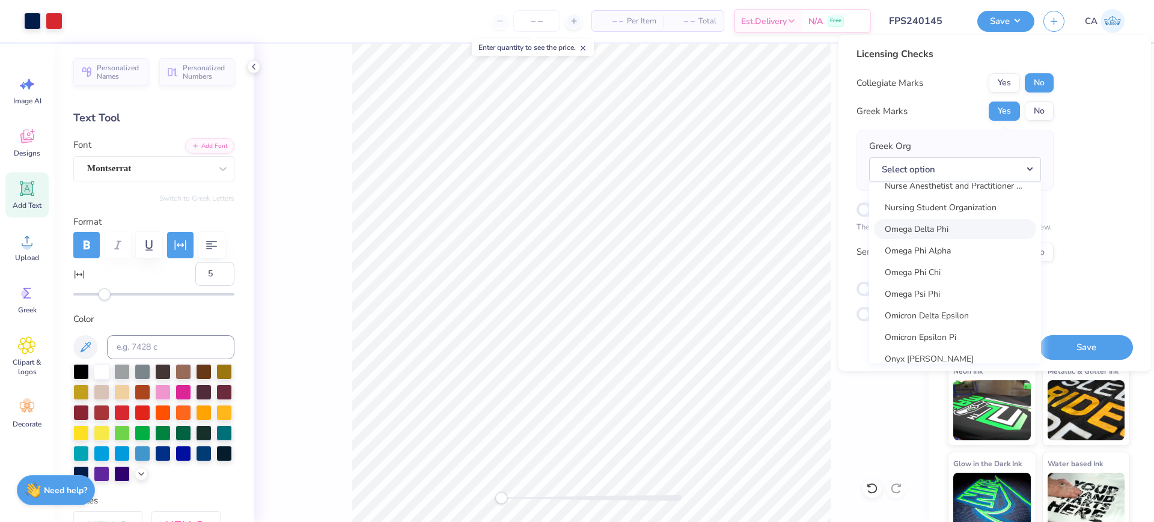
click at [955, 230] on link "Omega Delta Phi" at bounding box center [955, 229] width 162 height 20
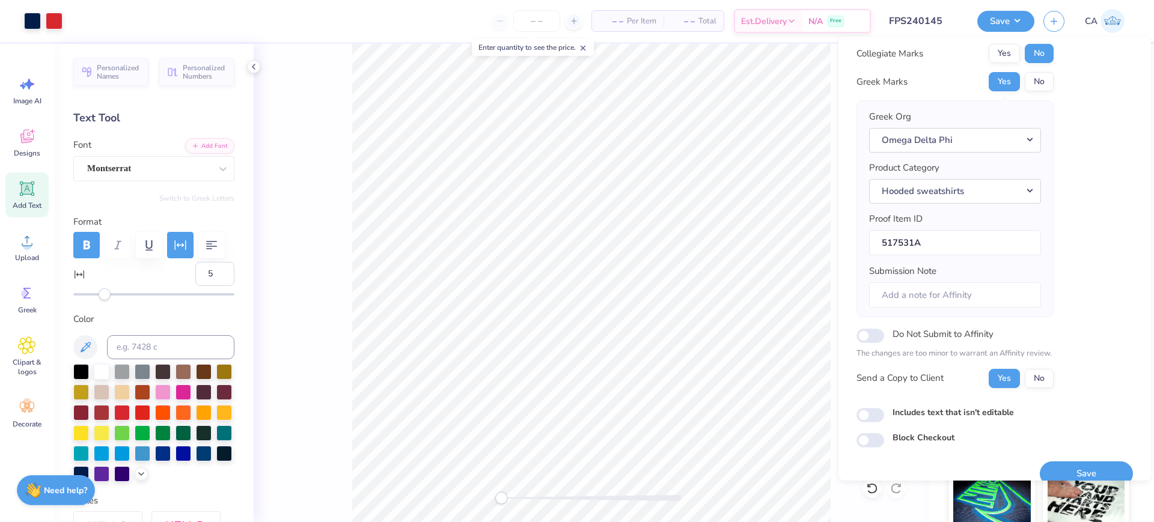
scroll to position [48, 0]
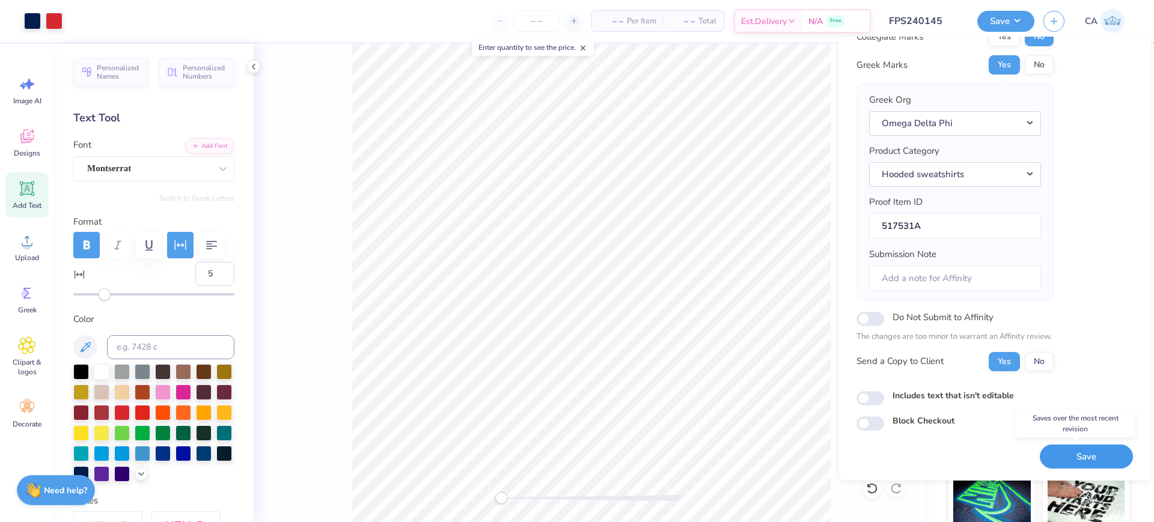
click at [1074, 460] on button "Save" at bounding box center [1086, 457] width 93 height 25
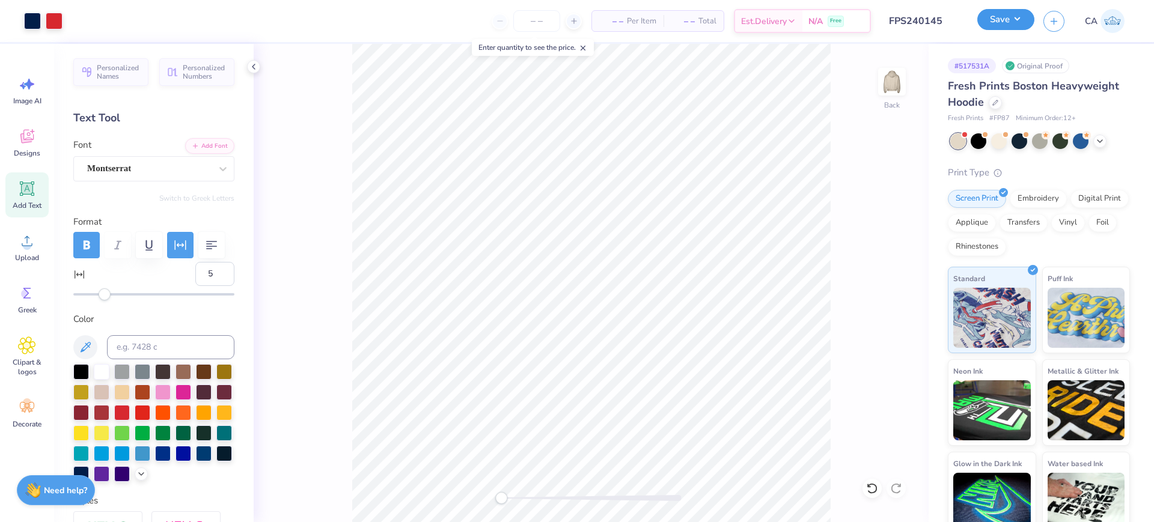
click at [997, 30] on button "Save" at bounding box center [1005, 19] width 57 height 21
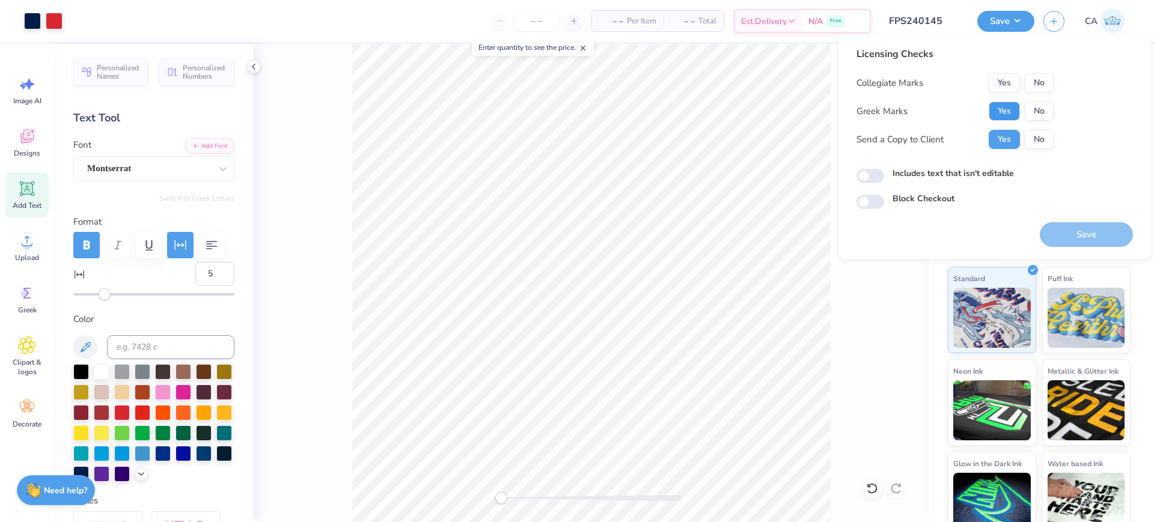
click at [1014, 104] on button "Yes" at bounding box center [1003, 111] width 31 height 19
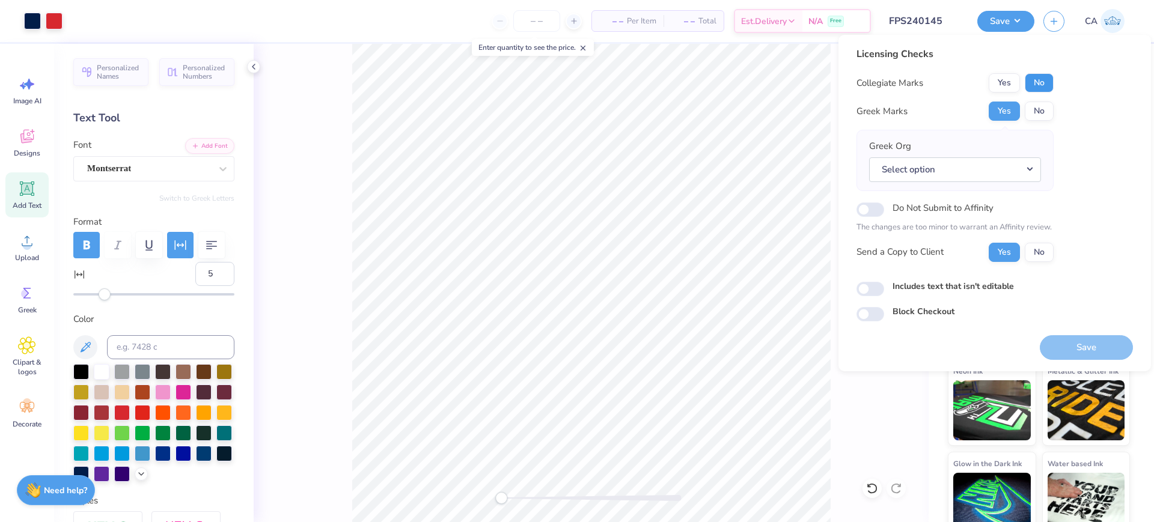
click at [1041, 83] on button "No" at bounding box center [1038, 82] width 29 height 19
click at [1000, 186] on div "Greek Org Select option" at bounding box center [954, 160] width 197 height 61
click at [892, 29] on input "FPS240145" at bounding box center [909, 21] width 118 height 24
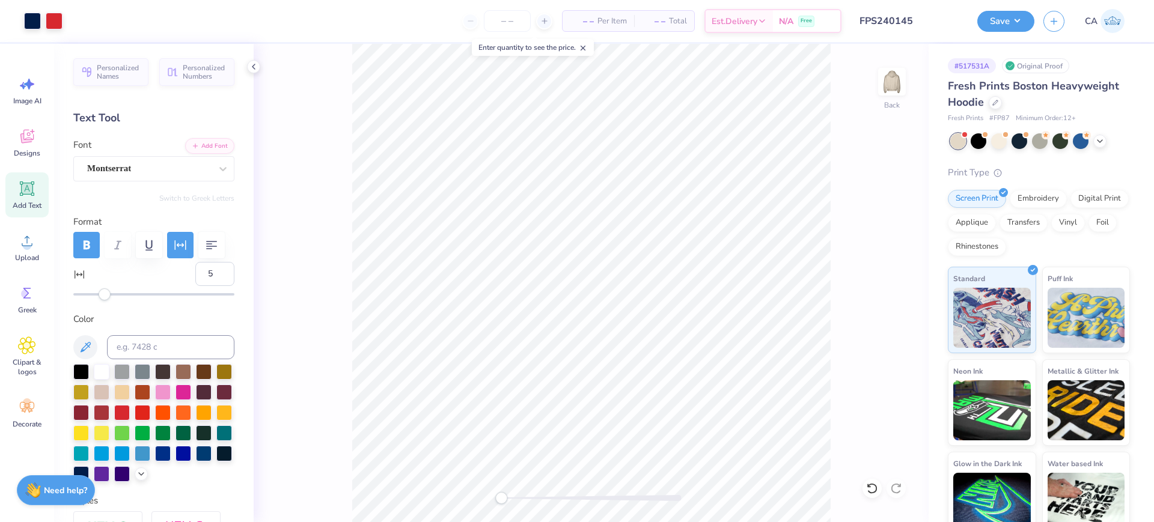
click at [892, 28] on input "FPS240145" at bounding box center [909, 21] width 118 height 24
